Goal: Navigation & Orientation: Find specific page/section

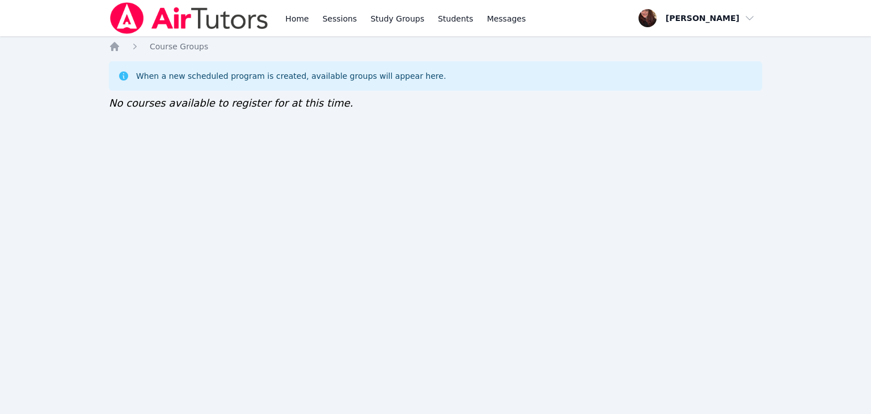
click at [504, 64] on div "When a new scheduled program is created, available groups will appear here." at bounding box center [436, 76] width 654 height 30
